Goal: Ask a question: Seek information or help from site administrators or community

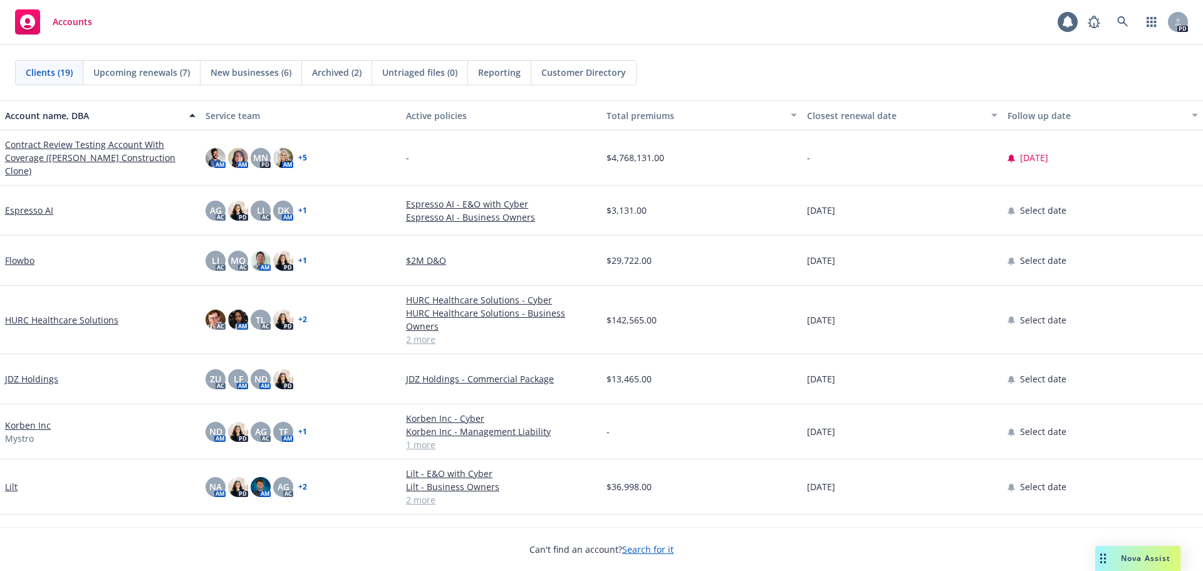
click at [1141, 558] on span "Nova Assist" at bounding box center [1146, 558] width 50 height 11
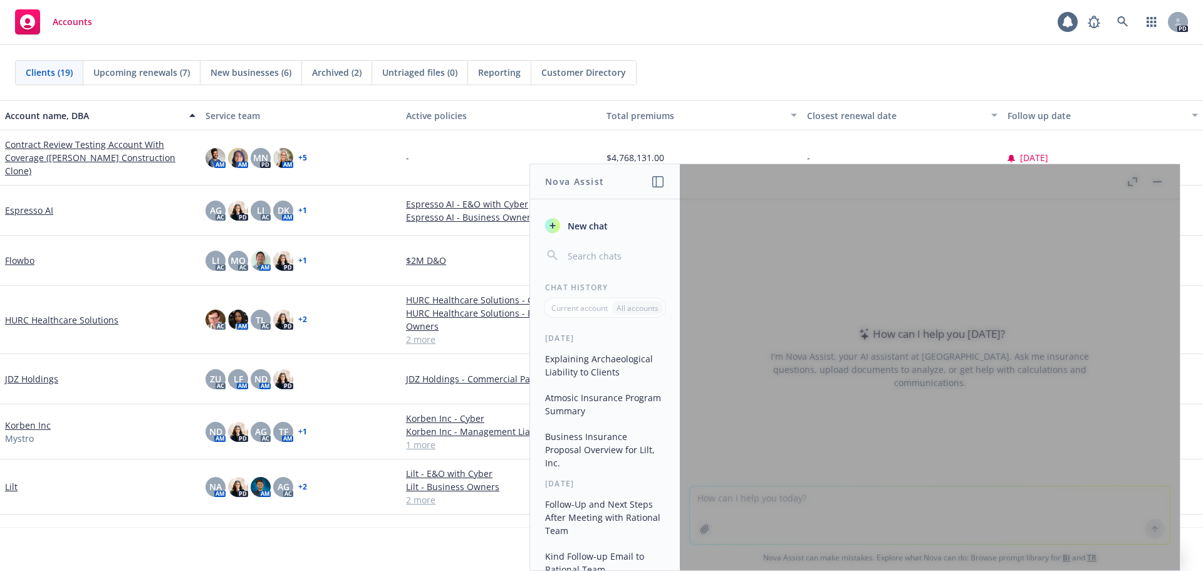
click at [732, 501] on div at bounding box center [930, 367] width 500 height 406
click at [734, 503] on div at bounding box center [930, 367] width 500 height 406
click at [621, 229] on button "New chat" at bounding box center [605, 225] width 130 height 23
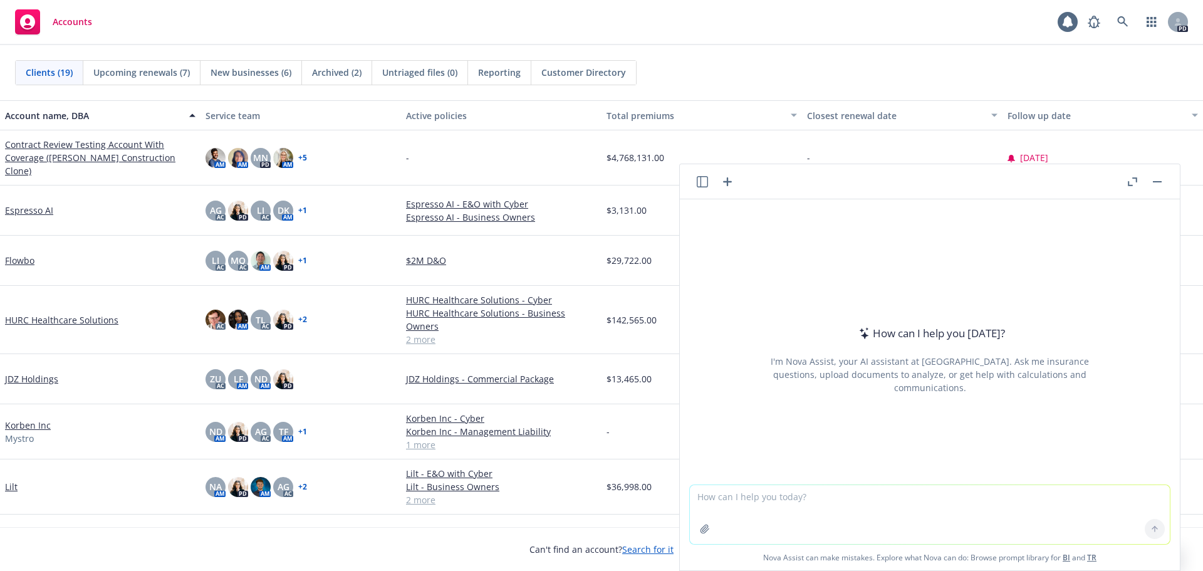
click at [783, 511] on textarea at bounding box center [930, 514] width 480 height 59
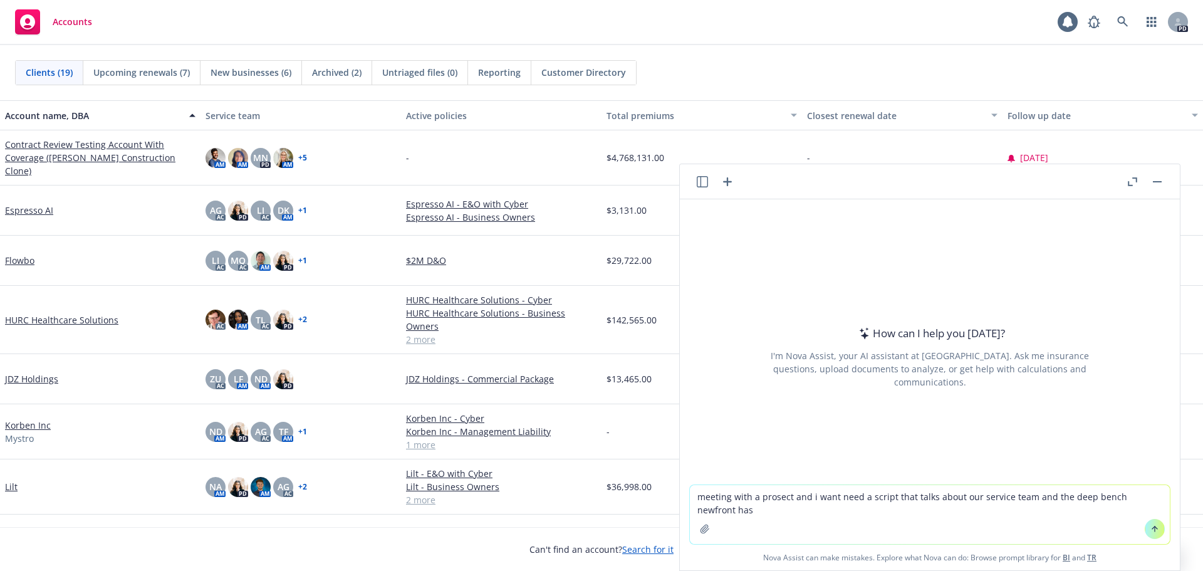
click at [808, 519] on textarea "meeting with a prosect and i want need a script that talks about our service te…" at bounding box center [930, 514] width 480 height 59
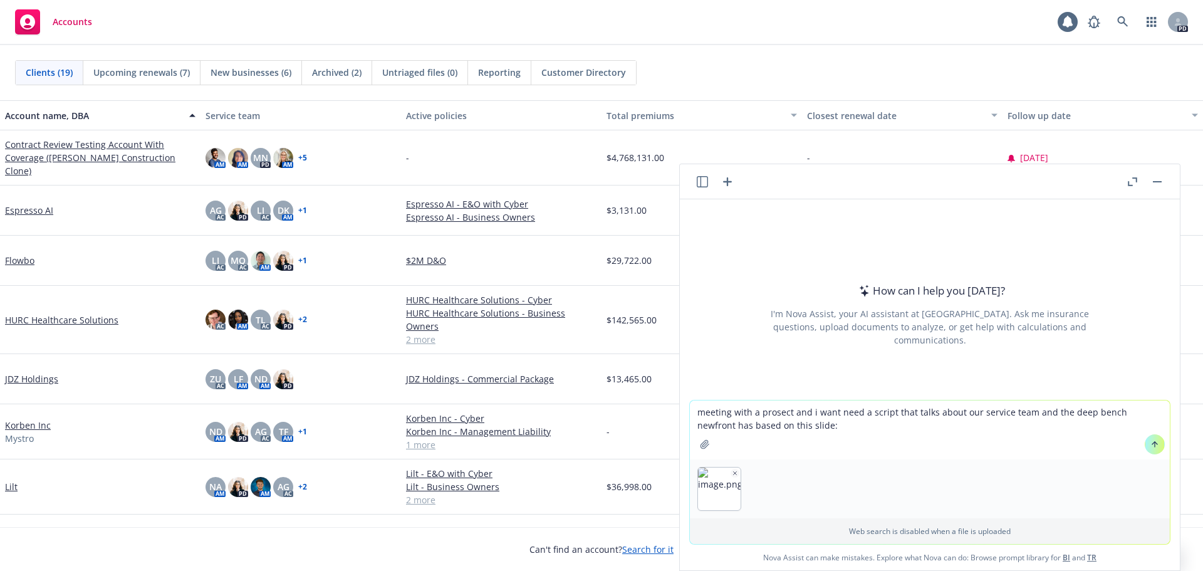
click at [785, 429] on textarea "meeting with a prosect and i want need a script that talks about our service te…" at bounding box center [930, 429] width 480 height 59
type textarea "meeting with a prosect and i want need a script that talks about our service te…"
click at [799, 425] on textarea "meeting with a prosect and i want need a script that talks about our service te…" at bounding box center [930, 429] width 480 height 59
click at [897, 426] on textarea "meeting with a prosect and i want need a script that talks about our service te…" at bounding box center [930, 429] width 480 height 59
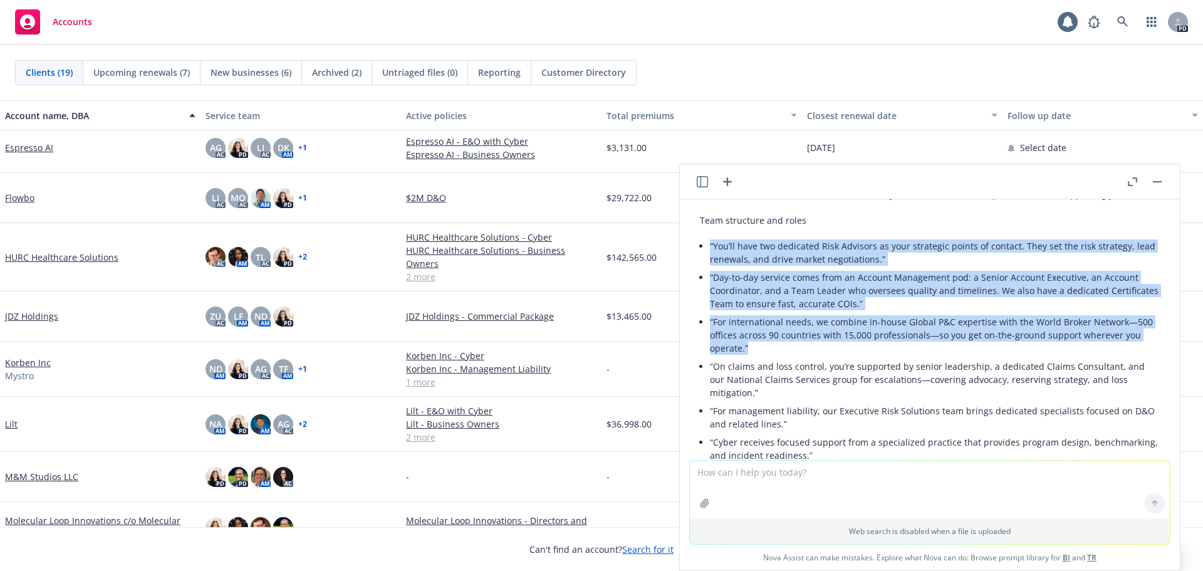
scroll to position [226, 0]
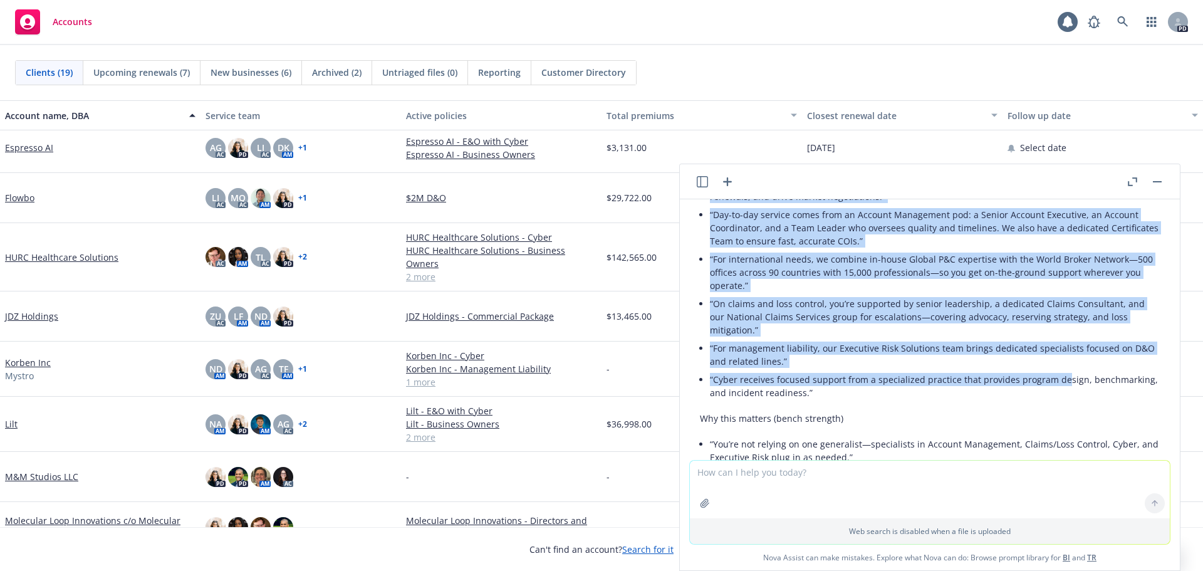
drag, startPoint x: 712, startPoint y: 242, endPoint x: 1058, endPoint y: 385, distance: 374.5
click at [1058, 385] on ul "“You’ll have two dedicated Risk Advisors as your strategic points of contact. T…" at bounding box center [935, 287] width 450 height 227
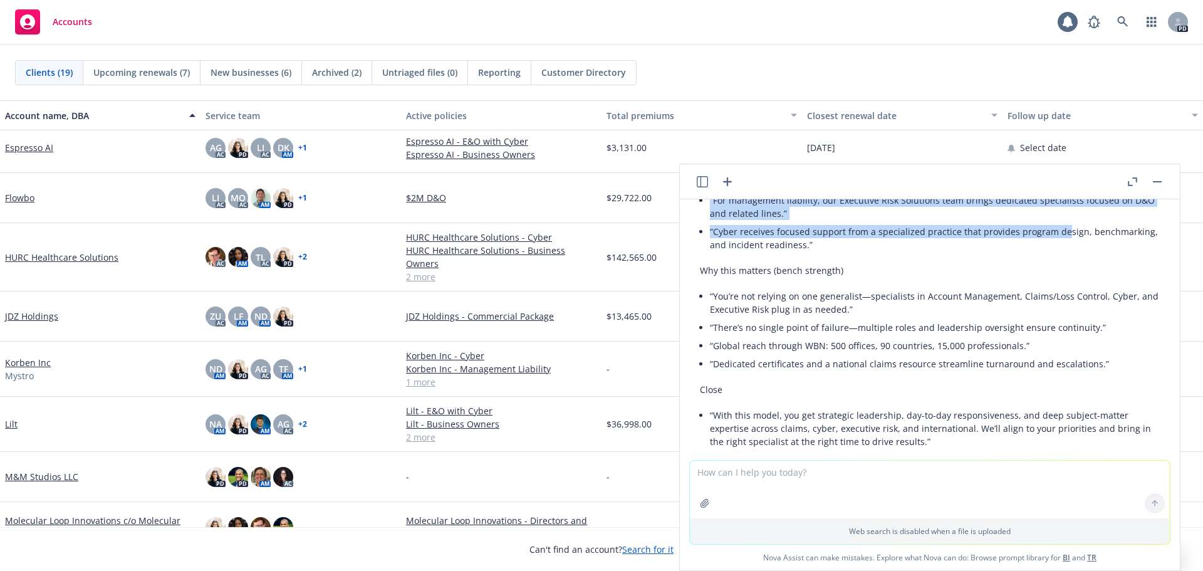
scroll to position [351, 0]
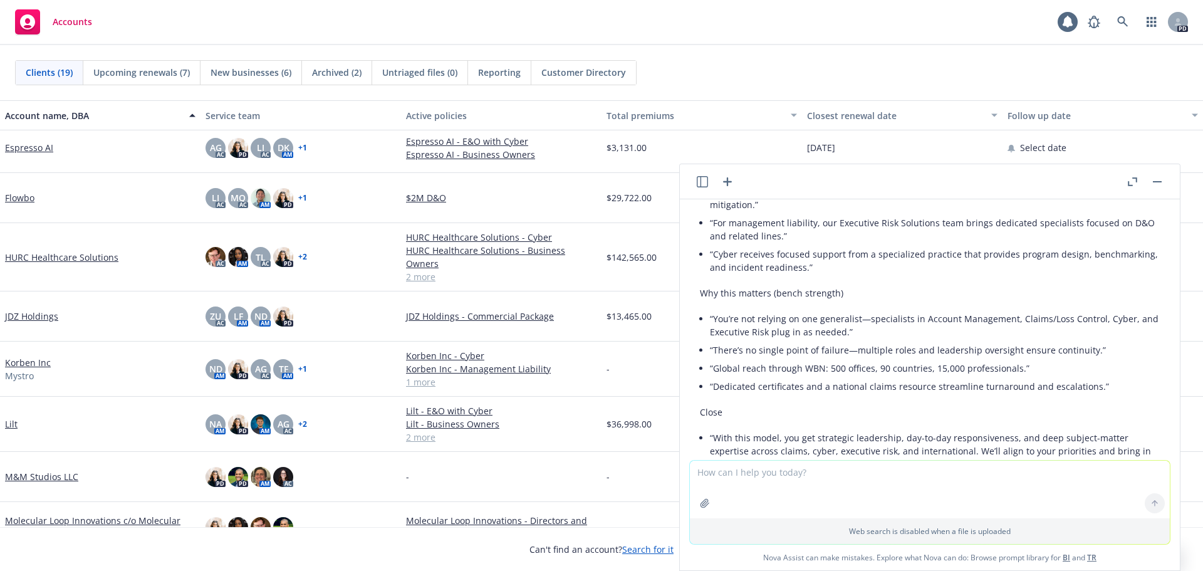
click at [758, 308] on div "Great—here’s a concise, name-free talk track you can use with a prospect based …" at bounding box center [930, 270] width 460 height 649
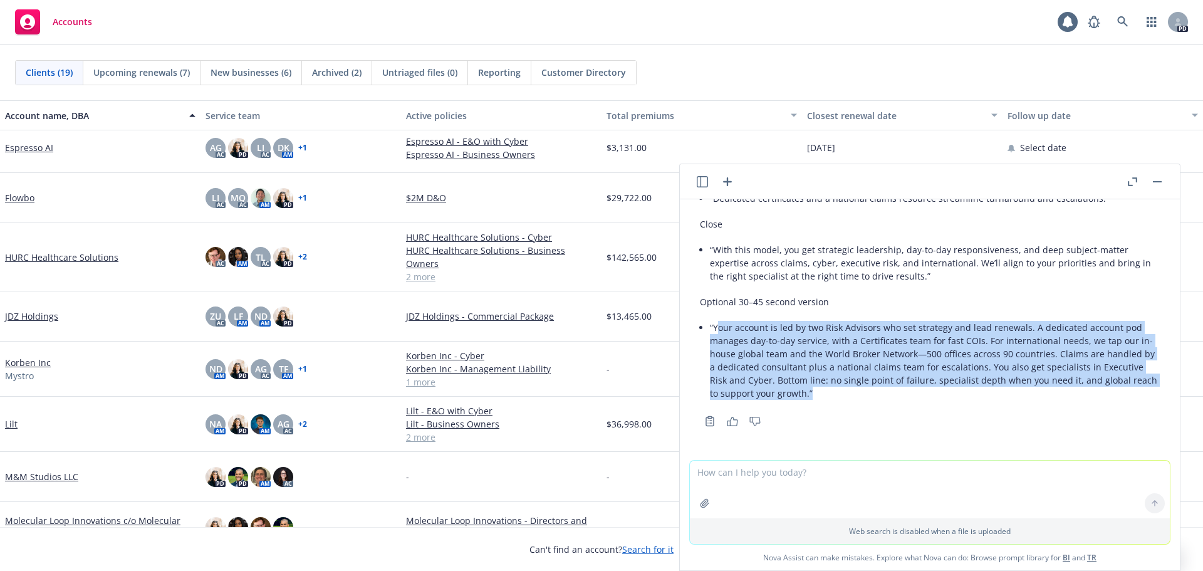
drag, startPoint x: 718, startPoint y: 328, endPoint x: 865, endPoint y: 397, distance: 162.0
click at [865, 397] on li "“Your account is led by two Risk Advisors who set strategy and lead renewals. A…" at bounding box center [935, 360] width 450 height 84
copy li "our account is led by two Risk Advisors who set strategy and lead renewals. A d…"
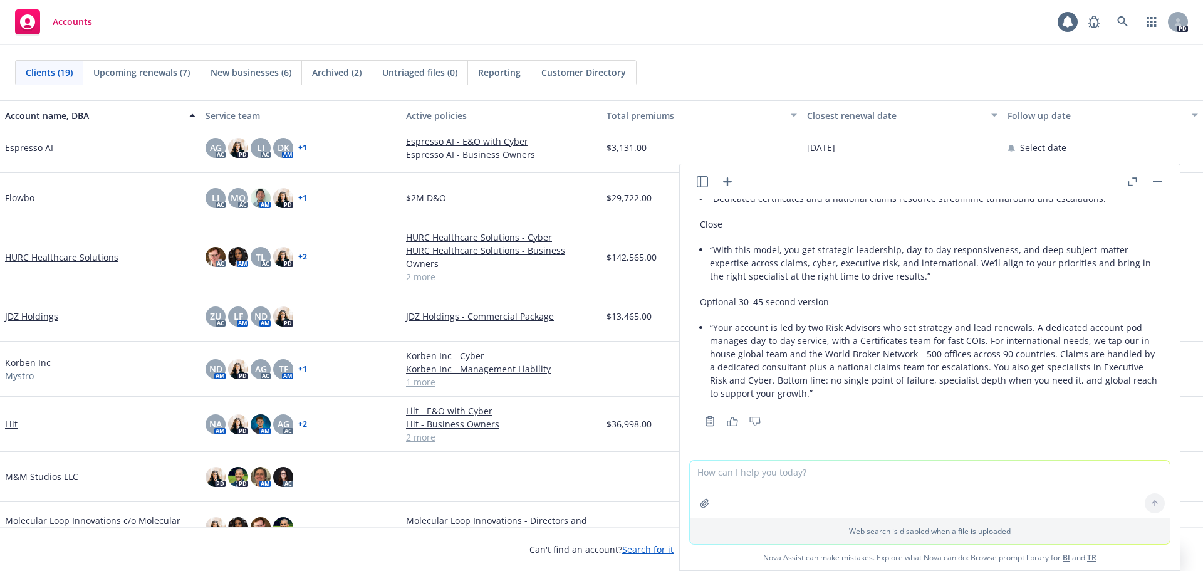
click at [817, 475] on textarea at bounding box center [930, 490] width 480 height 58
